Goal: Task Accomplishment & Management: Manage account settings

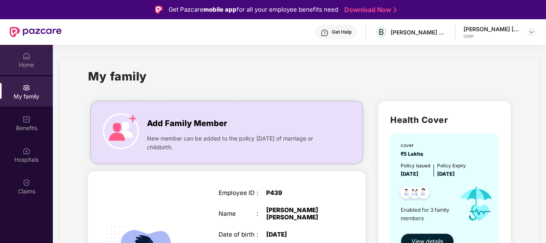
click at [27, 61] on div "Home" at bounding box center [26, 65] width 53 height 8
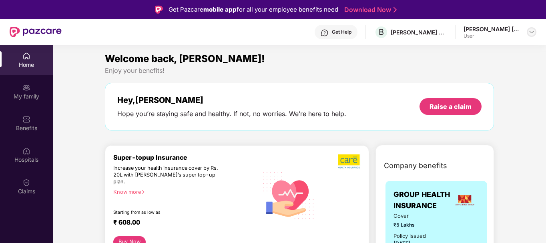
click at [532, 32] on img at bounding box center [531, 32] width 6 height 6
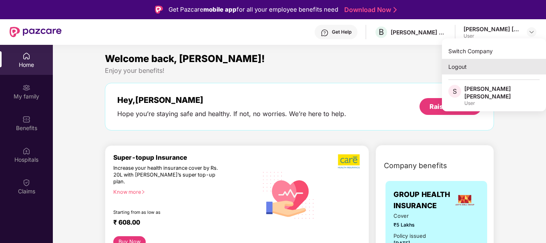
click at [458, 67] on div "Logout" at bounding box center [494, 67] width 104 height 16
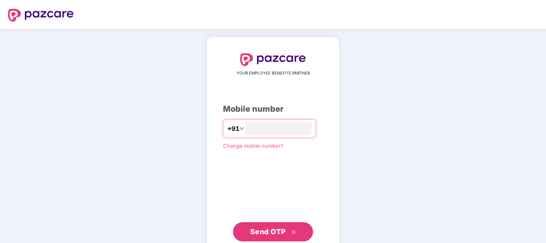
type input "**********"
click at [272, 234] on span "Send OTP" at bounding box center [268, 231] width 36 height 8
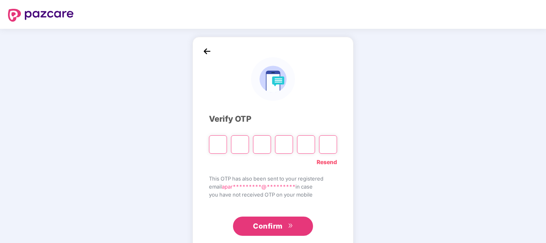
type input "*"
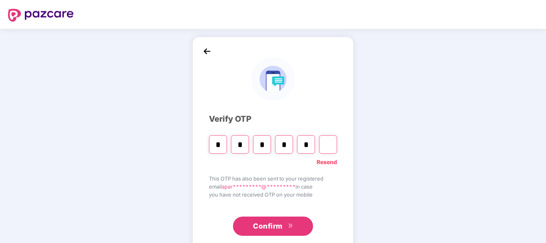
type input "*"
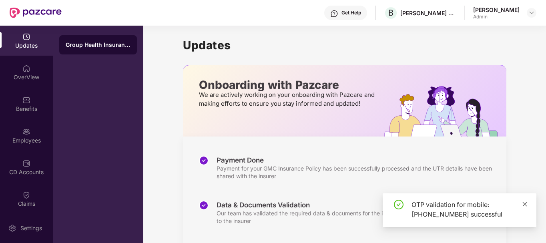
click at [525, 203] on icon "close" at bounding box center [525, 204] width 6 height 6
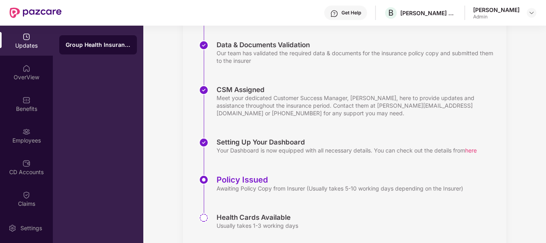
scroll to position [182, 0]
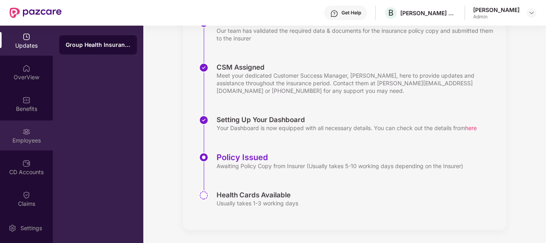
click at [25, 138] on div "Employees" at bounding box center [26, 140] width 53 height 8
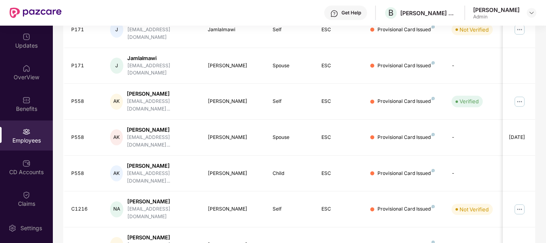
scroll to position [249, 0]
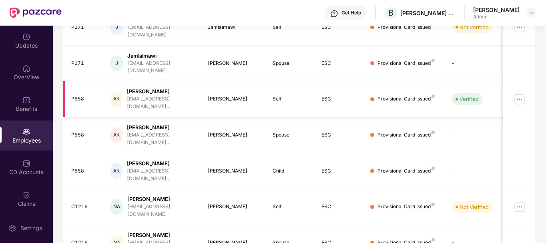
click at [520, 93] on img at bounding box center [519, 99] width 13 height 13
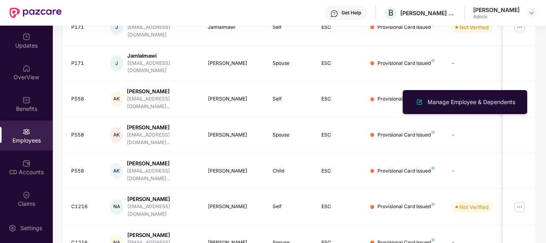
click at [541, 122] on div "Filters Group Health Insurance Employee Reports 238 Employees 61 Spouse 66 Chil…" at bounding box center [299, 47] width 492 height 485
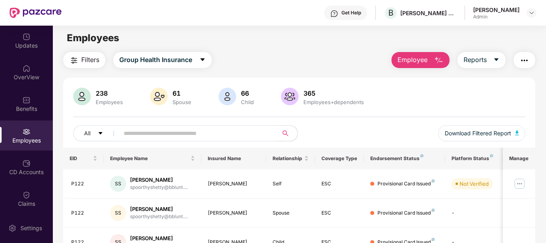
scroll to position [0, 0]
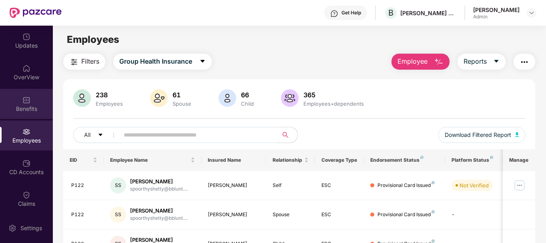
click at [24, 110] on div "Benefits" at bounding box center [26, 109] width 53 height 8
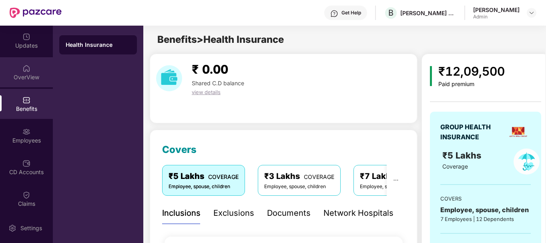
click at [28, 74] on div "OverView" at bounding box center [26, 77] width 53 height 8
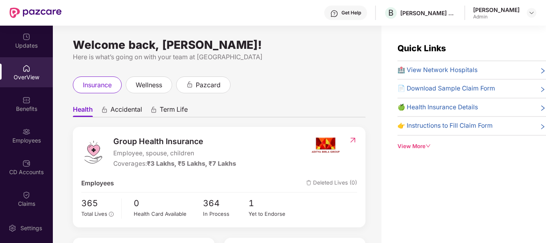
click at [541, 69] on icon "right" at bounding box center [542, 71] width 6 height 6
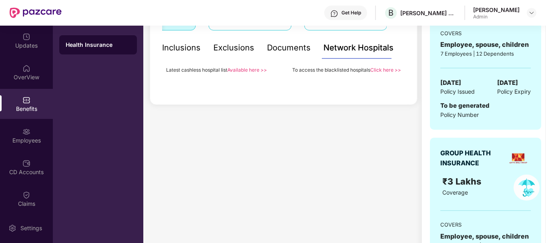
scroll to position [120, 0]
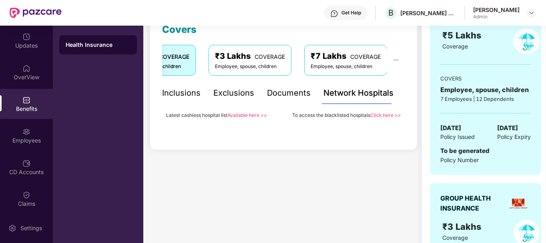
click at [244, 114] on link "Available here >>" at bounding box center [247, 115] width 40 height 6
click at [22, 76] on div "OverView" at bounding box center [26, 77] width 53 height 8
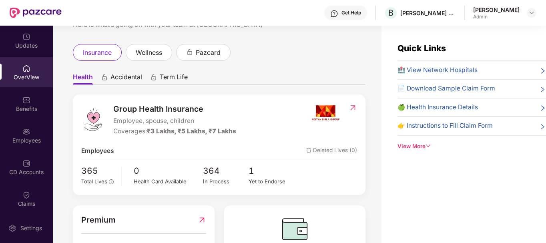
scroll to position [0, 0]
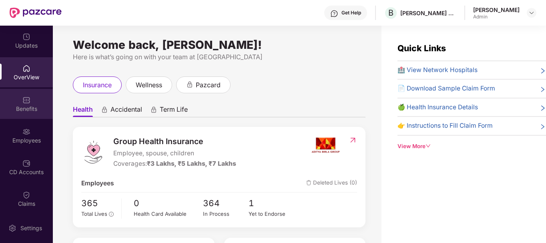
click at [24, 101] on img at bounding box center [26, 100] width 8 height 8
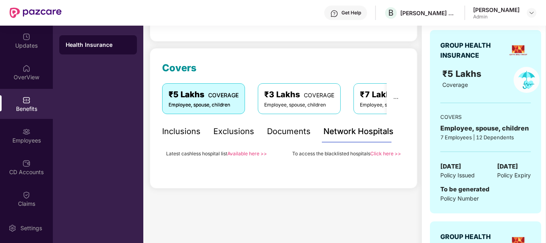
scroll to position [80, 0]
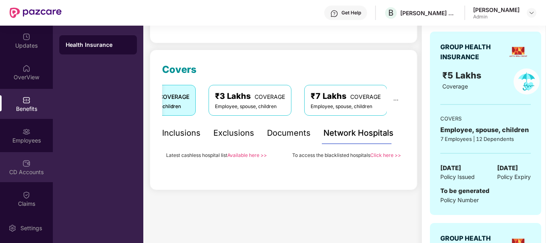
click at [26, 173] on div "CD Accounts" at bounding box center [26, 172] width 53 height 8
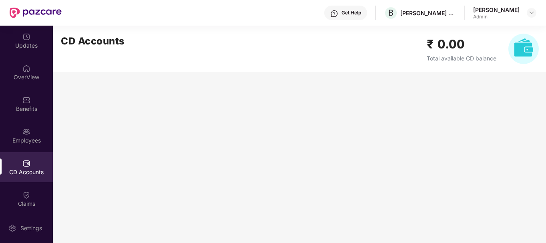
scroll to position [0, 0]
click at [29, 200] on div "Claims" at bounding box center [26, 204] width 53 height 8
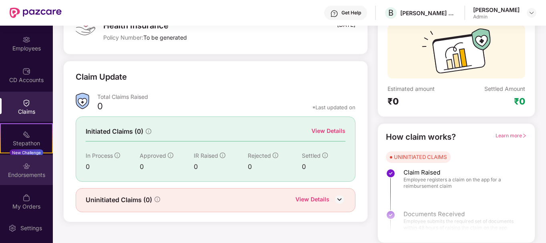
scroll to position [97, 0]
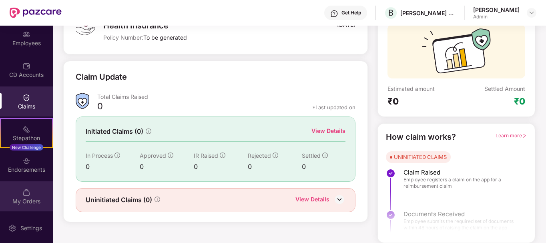
click at [19, 200] on div "My Orders" at bounding box center [26, 201] width 53 height 8
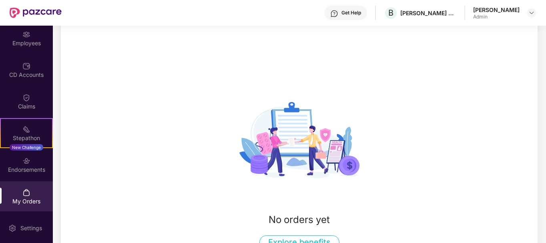
scroll to position [70, 0]
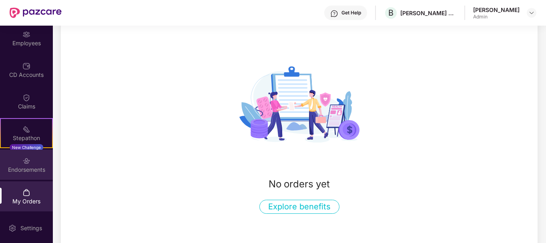
click at [25, 166] on div "Endorsements" at bounding box center [26, 170] width 53 height 8
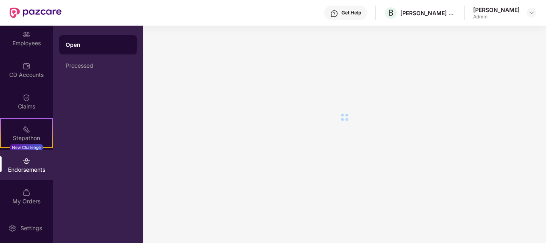
scroll to position [0, 0]
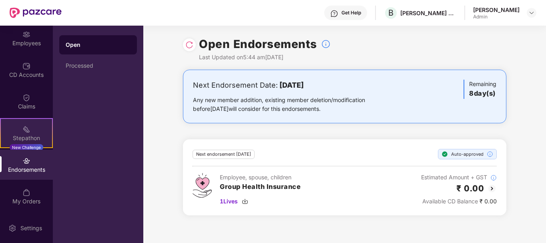
click at [23, 129] on img at bounding box center [26, 129] width 8 height 8
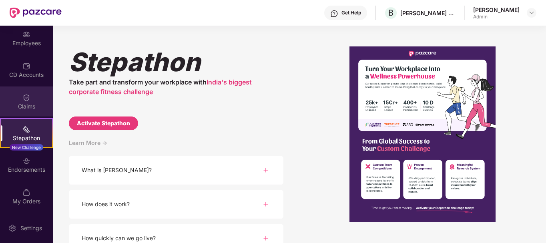
click at [27, 98] on img at bounding box center [26, 98] width 8 height 8
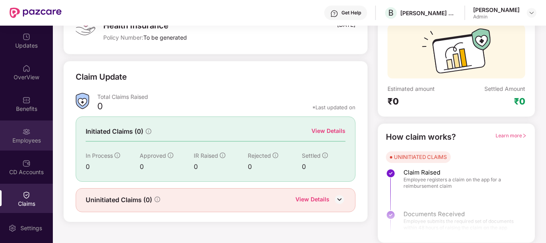
click at [24, 136] on div "Employees" at bounding box center [26, 140] width 53 height 8
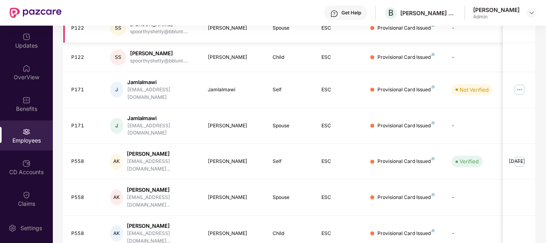
scroll to position [200, 0]
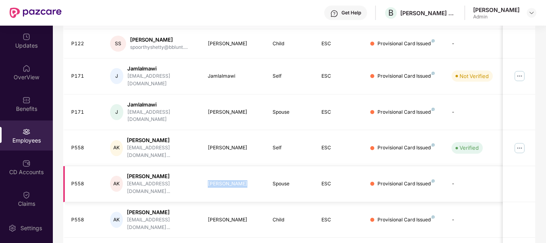
drag, startPoint x: 208, startPoint y: 158, endPoint x: 246, endPoint y: 158, distance: 38.0
click at [246, 180] on div "[PERSON_NAME]" at bounding box center [234, 184] width 52 height 8
drag, startPoint x: 208, startPoint y: 188, endPoint x: 241, endPoint y: 188, distance: 32.8
click at [241, 216] on div "[PERSON_NAME]" at bounding box center [234, 220] width 52 height 8
drag, startPoint x: 210, startPoint y: 130, endPoint x: 243, endPoint y: 130, distance: 33.2
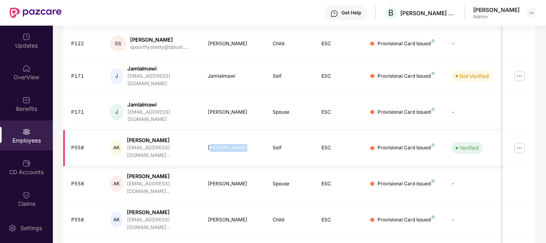
click at [243, 144] on div "[PERSON_NAME]" at bounding box center [234, 148] width 52 height 8
click at [250, 144] on div "[PERSON_NAME]" at bounding box center [234, 148] width 52 height 8
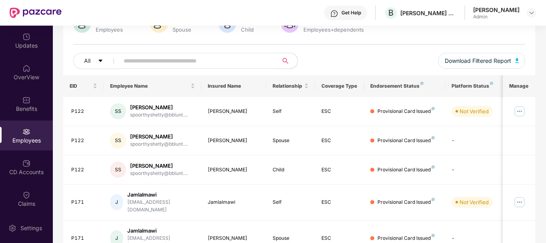
scroll to position [0, 0]
